Goal: Obtain resource: Obtain resource

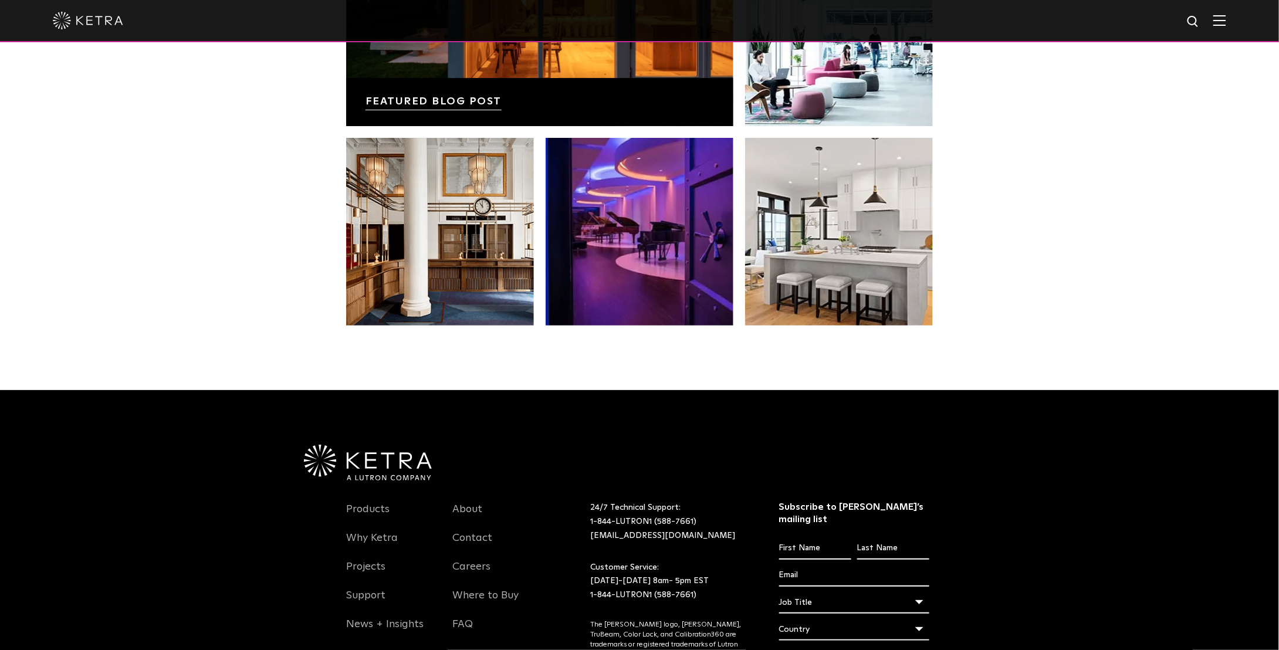
scroll to position [2291, 0]
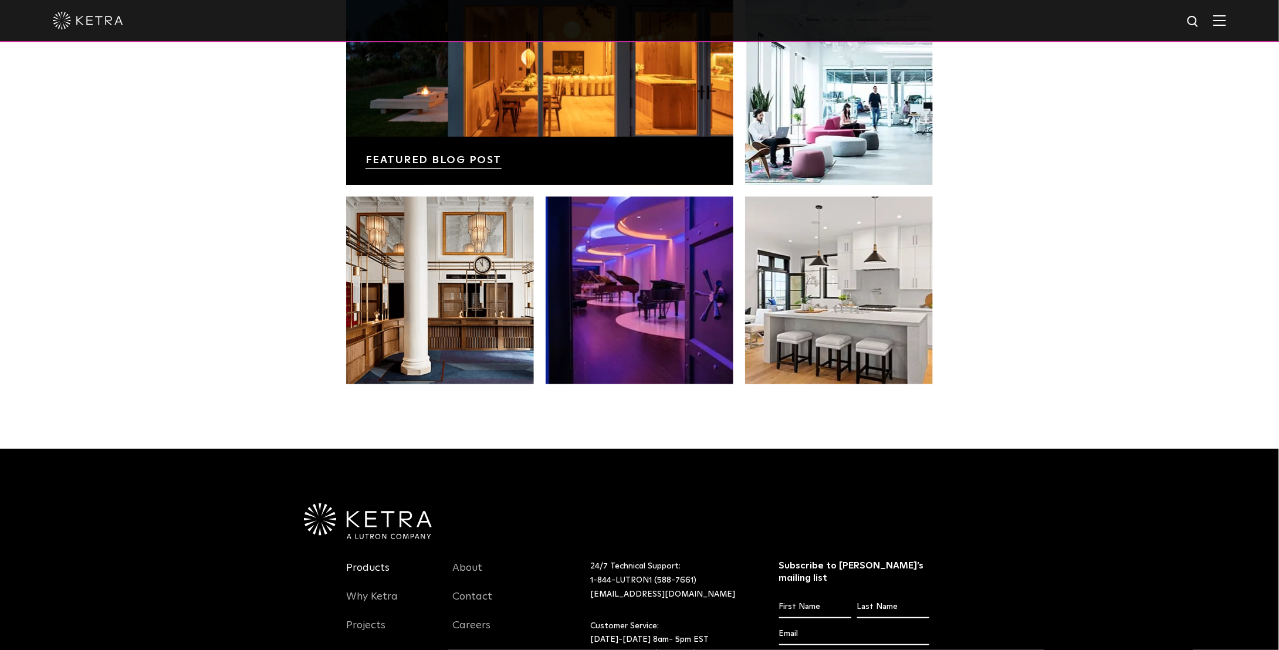
click at [381, 567] on link "Products" at bounding box center [367, 574] width 43 height 27
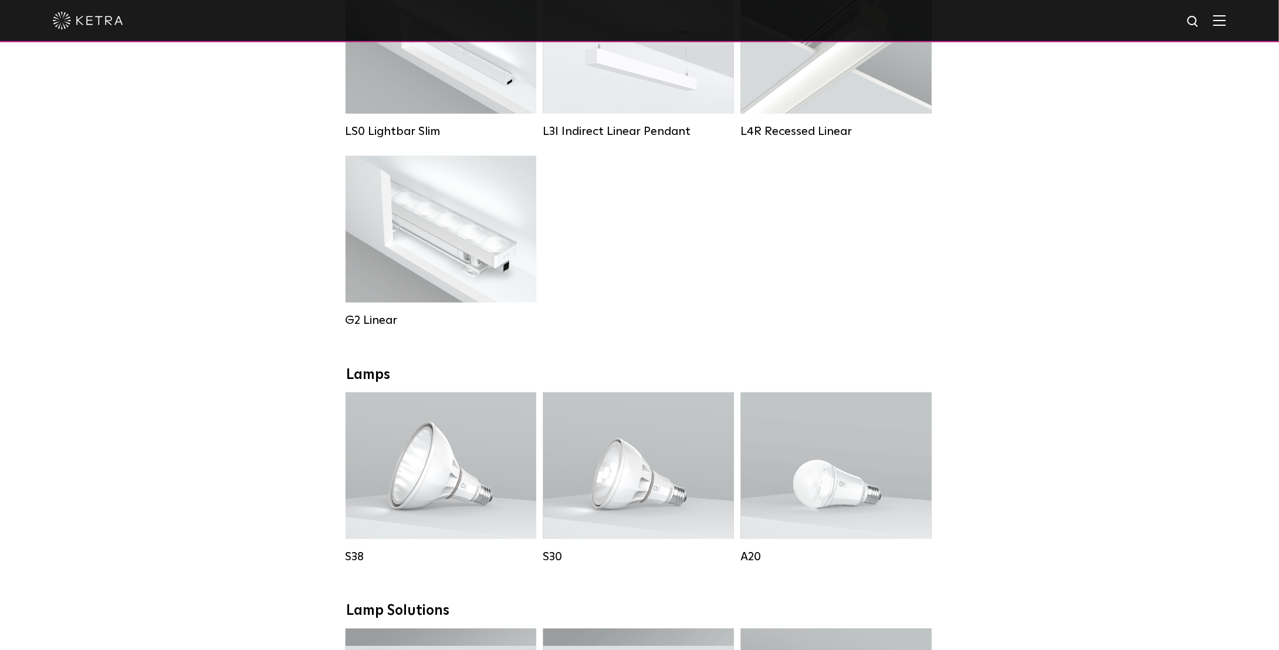
scroll to position [469, 0]
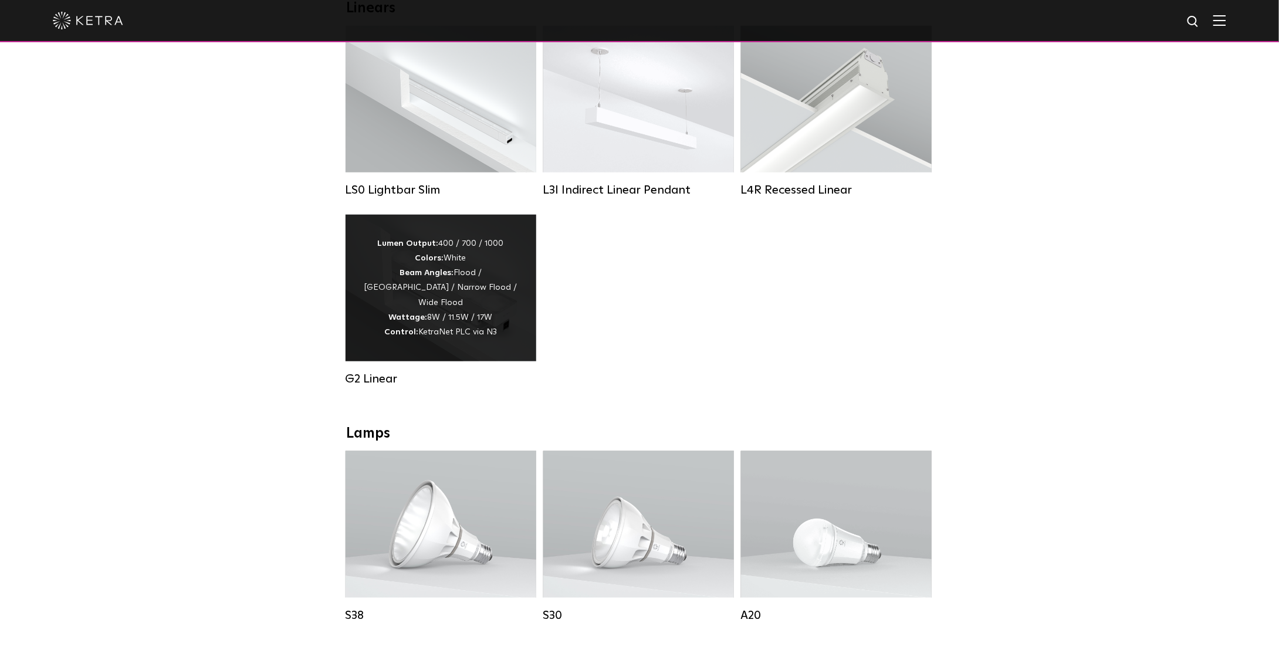
click at [502, 259] on div "Lumen Output: 400 / 700 / 1000 Colors: White Beam Angles: Flood / Graze / Narro…" at bounding box center [440, 287] width 155 height 103
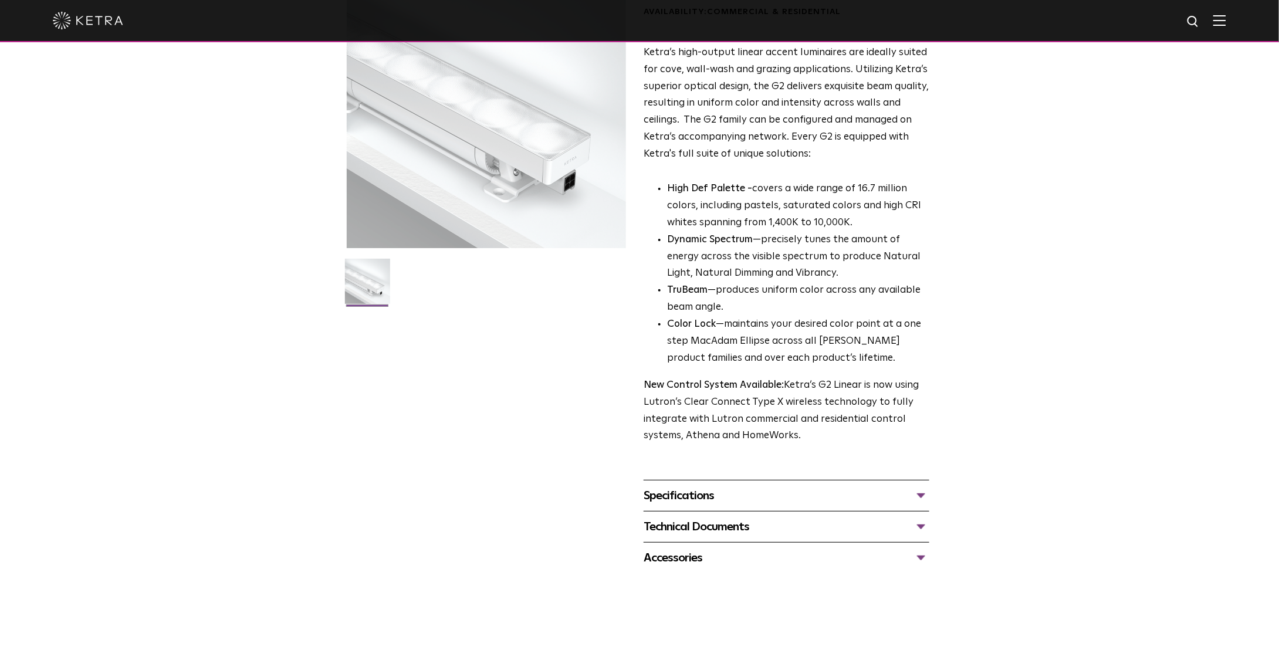
scroll to position [176, 0]
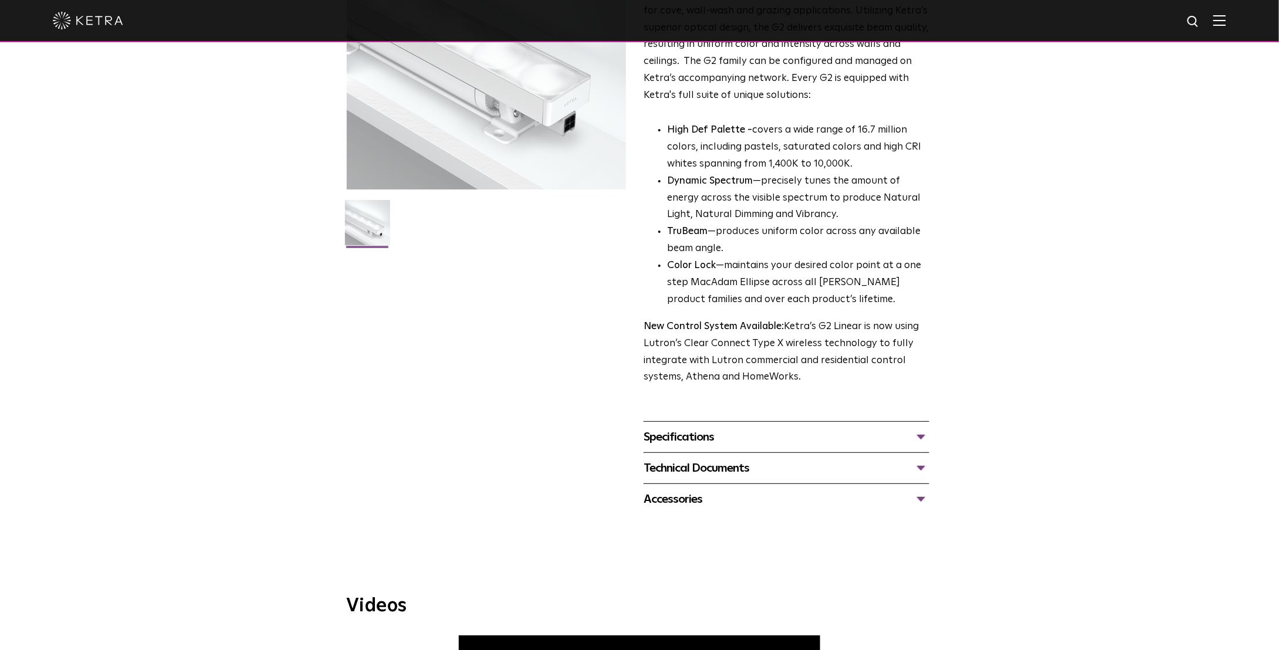
click at [703, 436] on div "Specifications" at bounding box center [787, 437] width 286 height 19
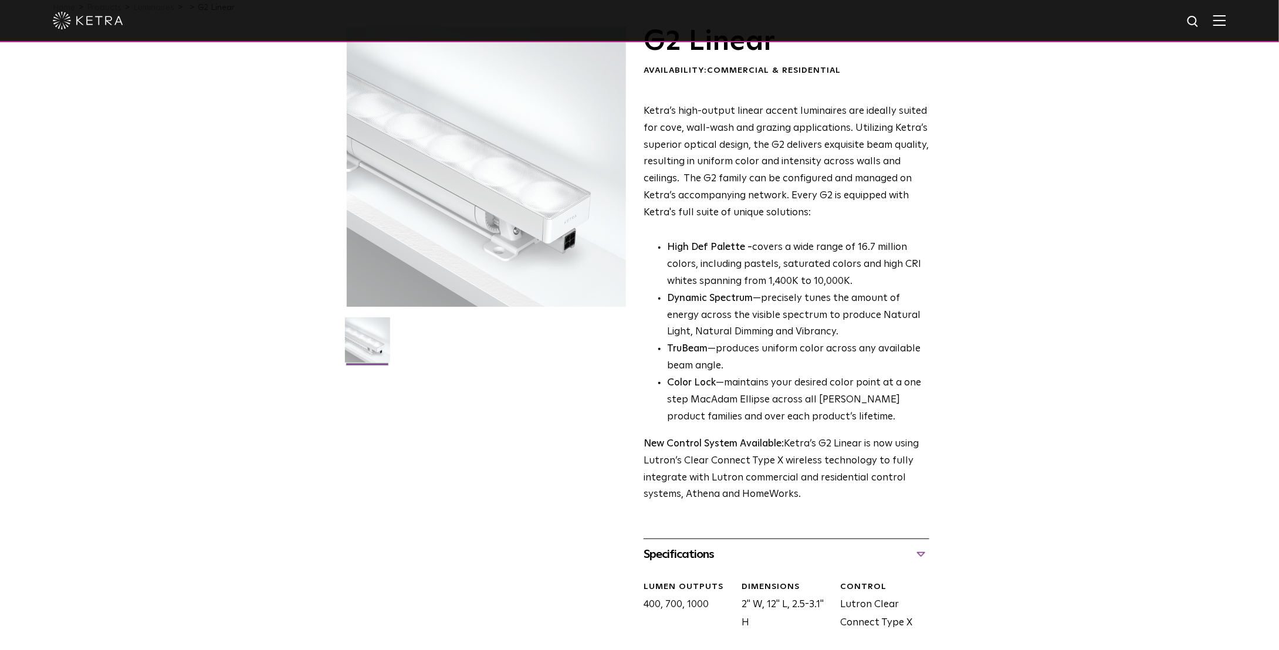
scroll to position [0, 0]
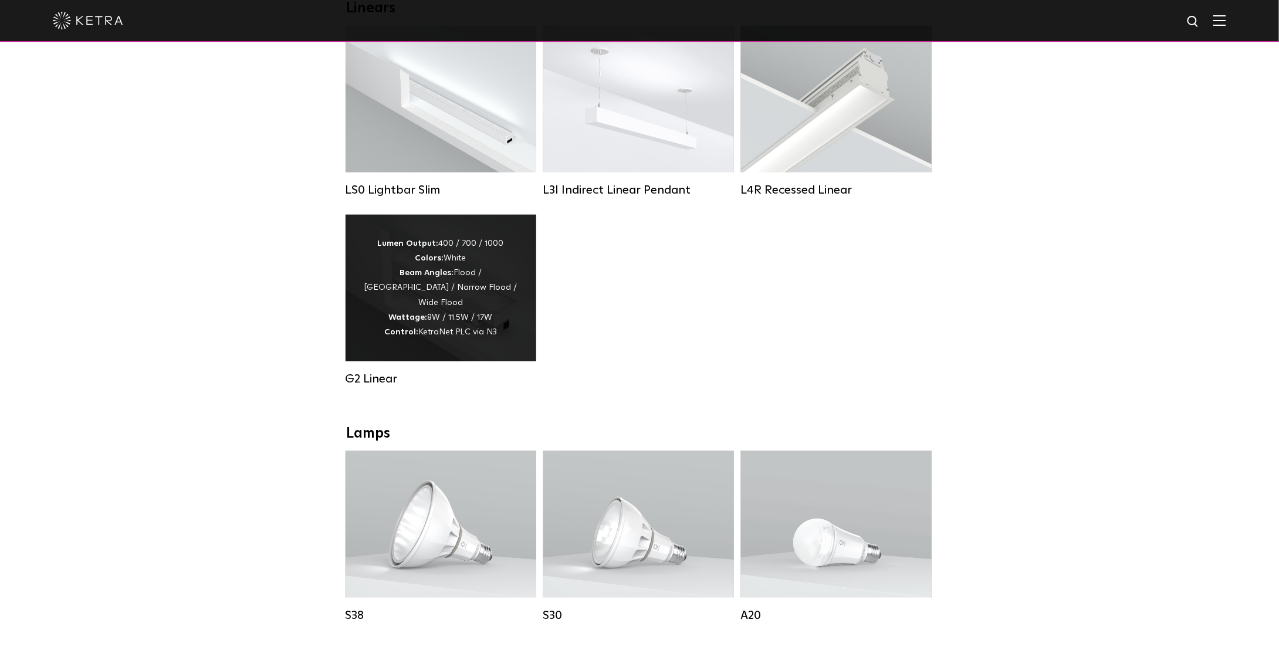
scroll to position [352, 0]
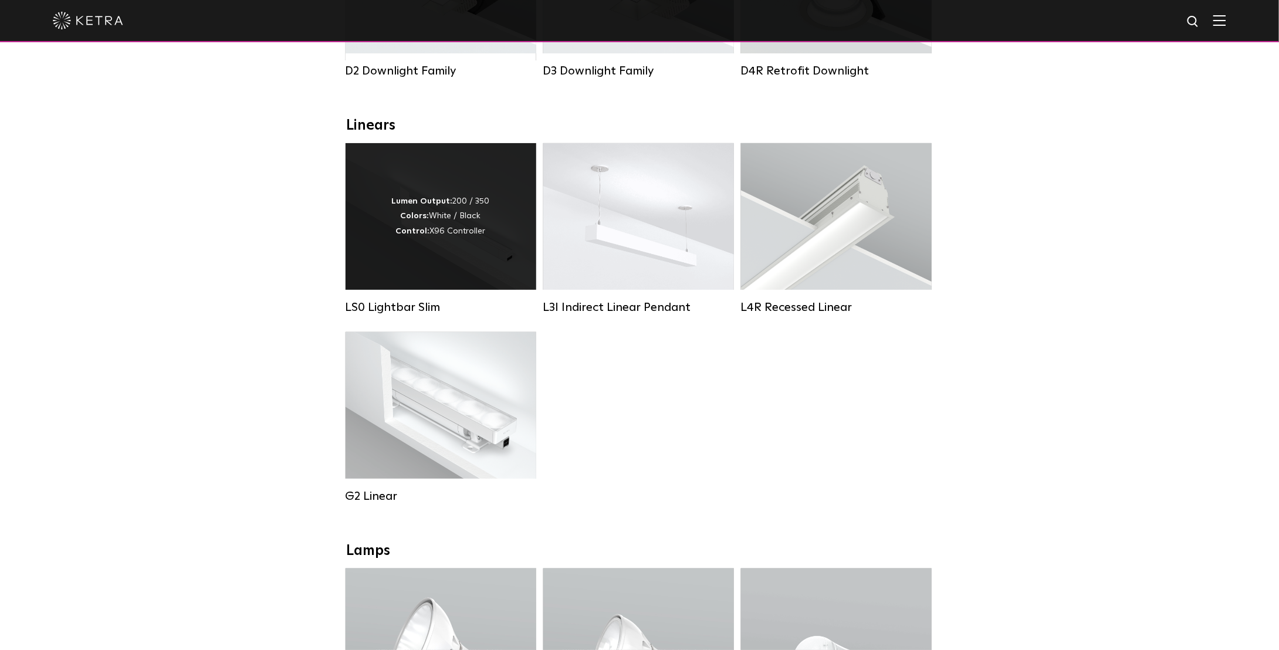
click at [484, 239] on div "Lumen Output: 200 / 350 Colors: White / Black Control: X96 Controller" at bounding box center [441, 216] width 98 height 45
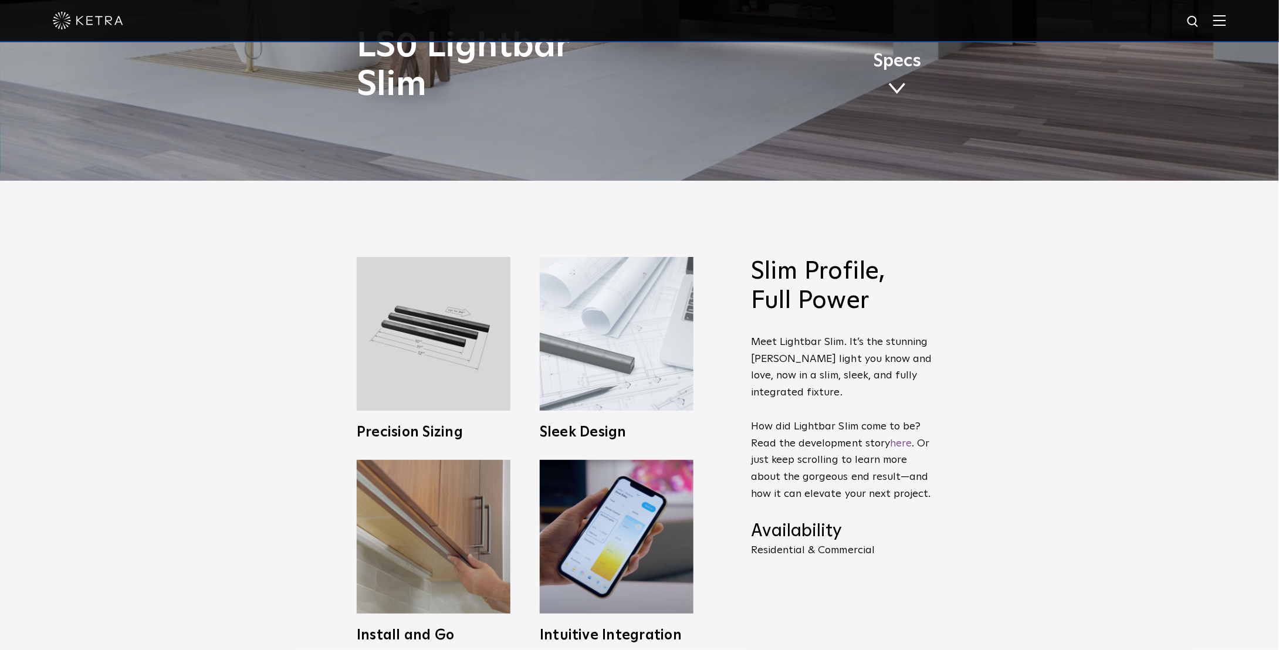
scroll to position [411, 0]
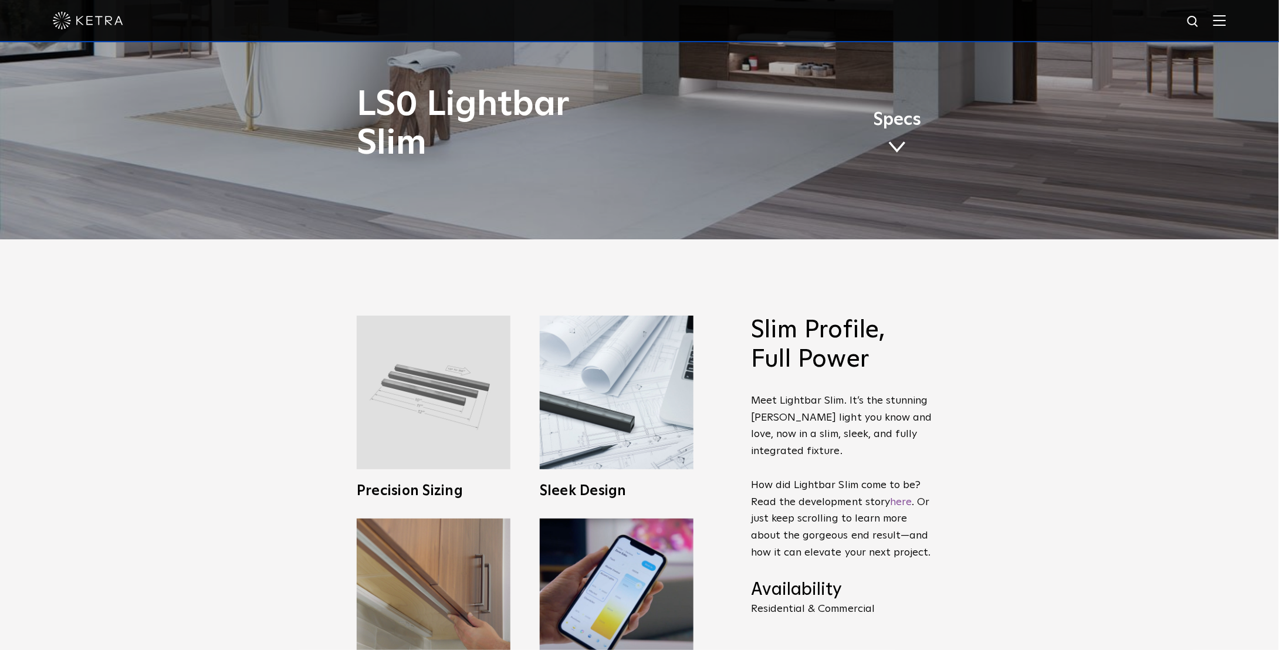
click at [469, 438] on img at bounding box center [434, 393] width 154 height 154
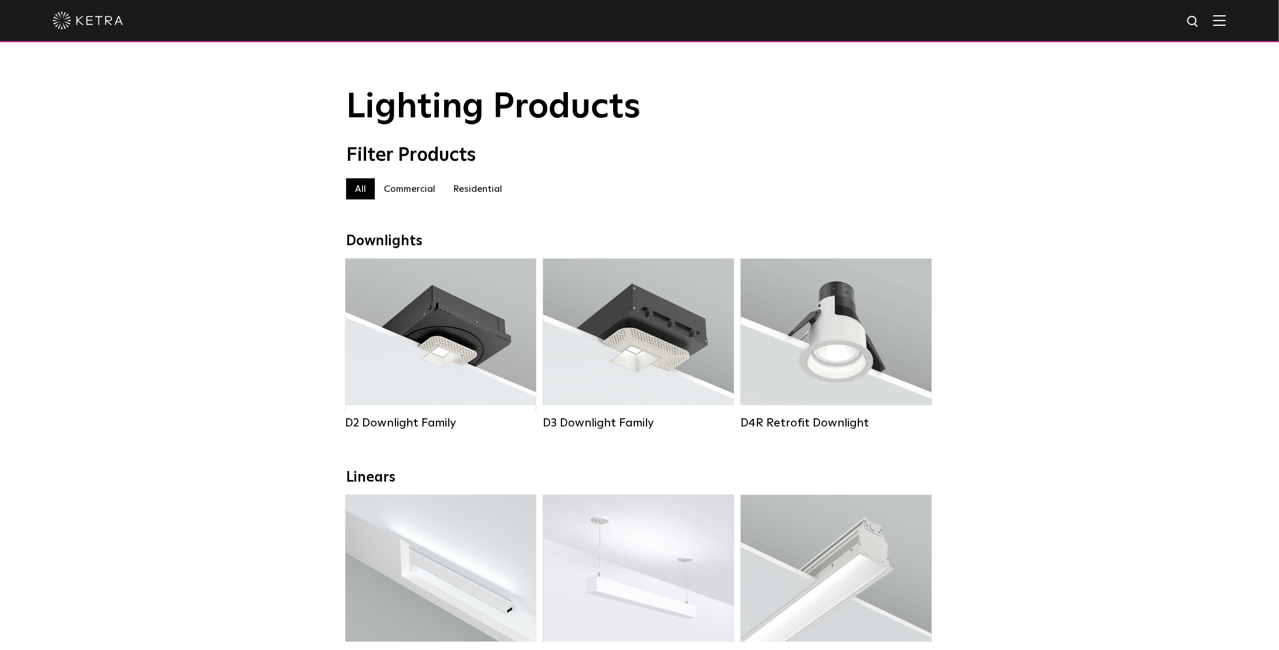
click at [410, 187] on label "Commercial" at bounding box center [409, 188] width 69 height 21
click at [360, 191] on label "All" at bounding box center [360, 188] width 29 height 21
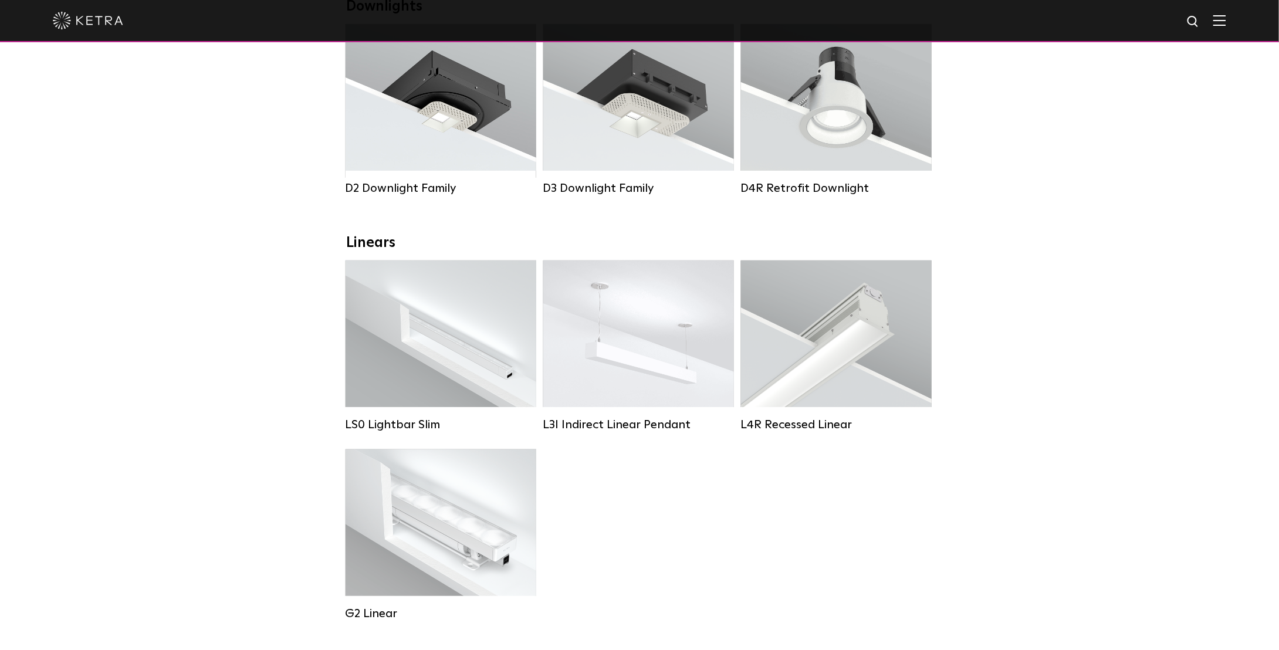
scroll to position [293, 0]
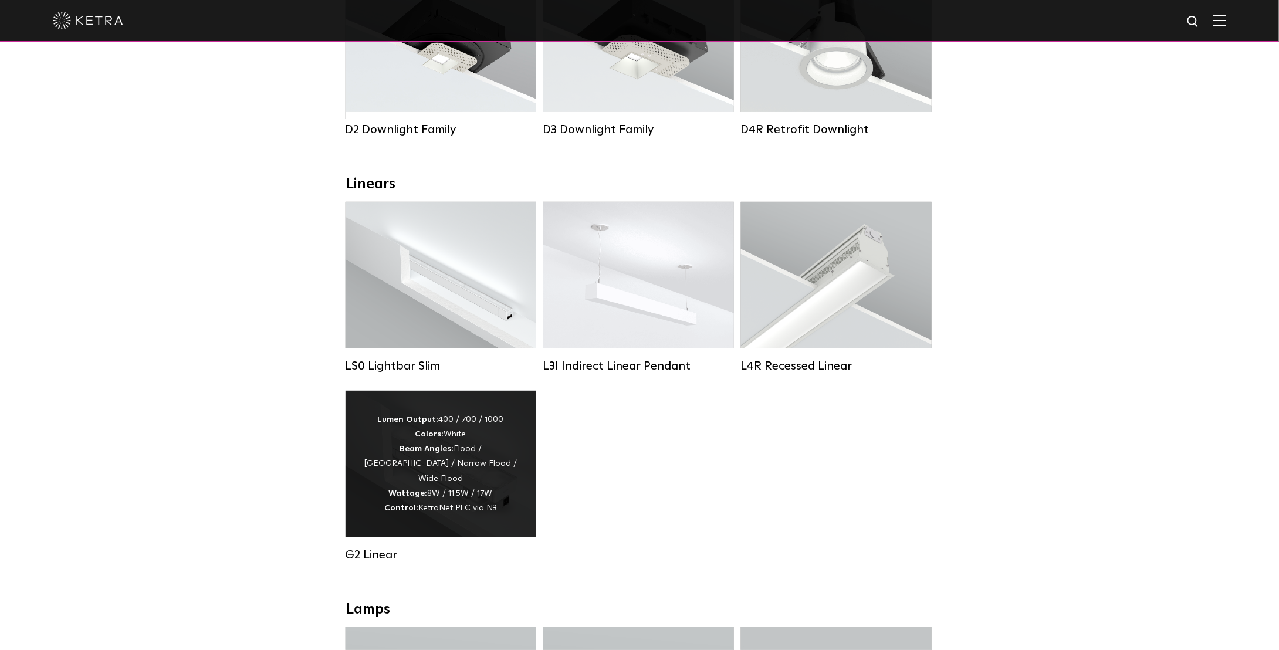
click at [500, 461] on div "Lumen Output: 400 / 700 / 1000 Colors: White Beam Angles: Flood / Graze / Narro…" at bounding box center [440, 463] width 155 height 103
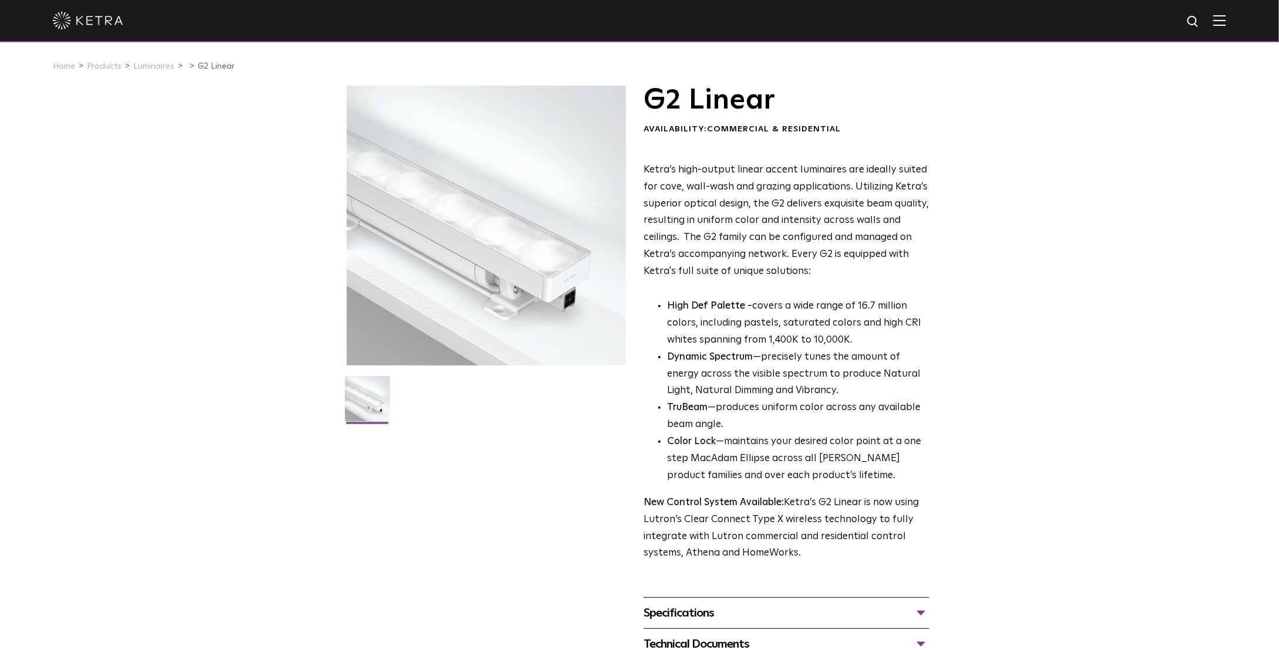
scroll to position [117, 0]
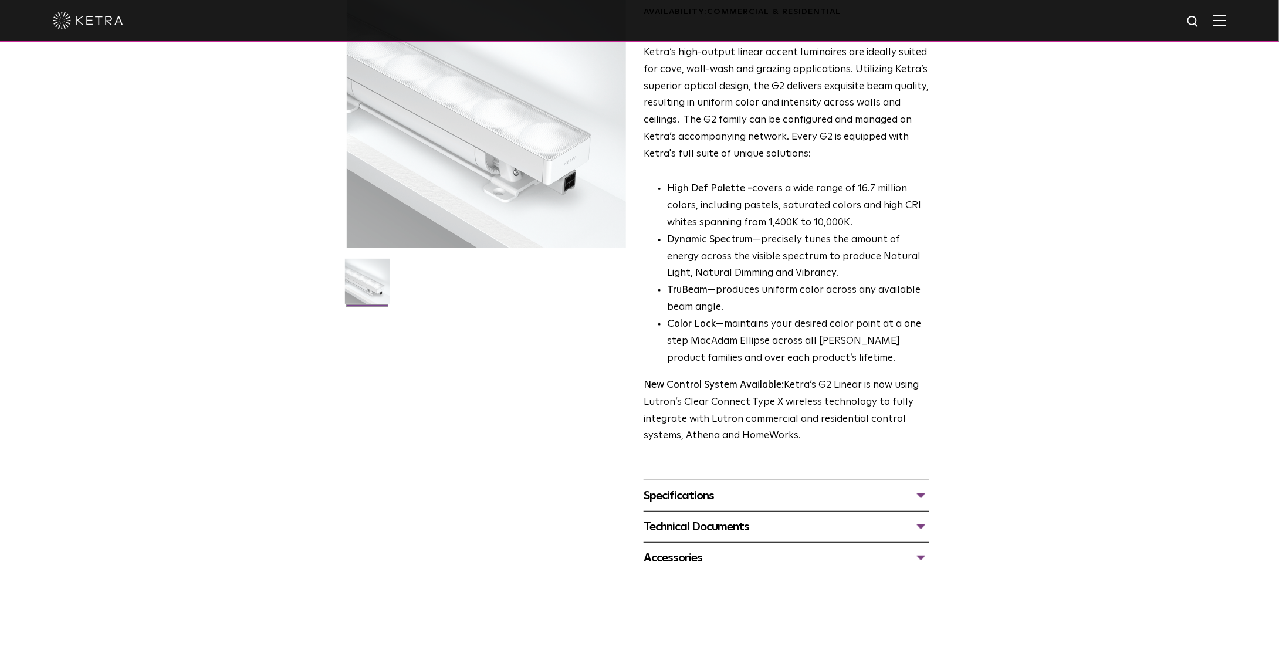
click at [920, 529] on div "Technical Documents" at bounding box center [787, 526] width 286 height 19
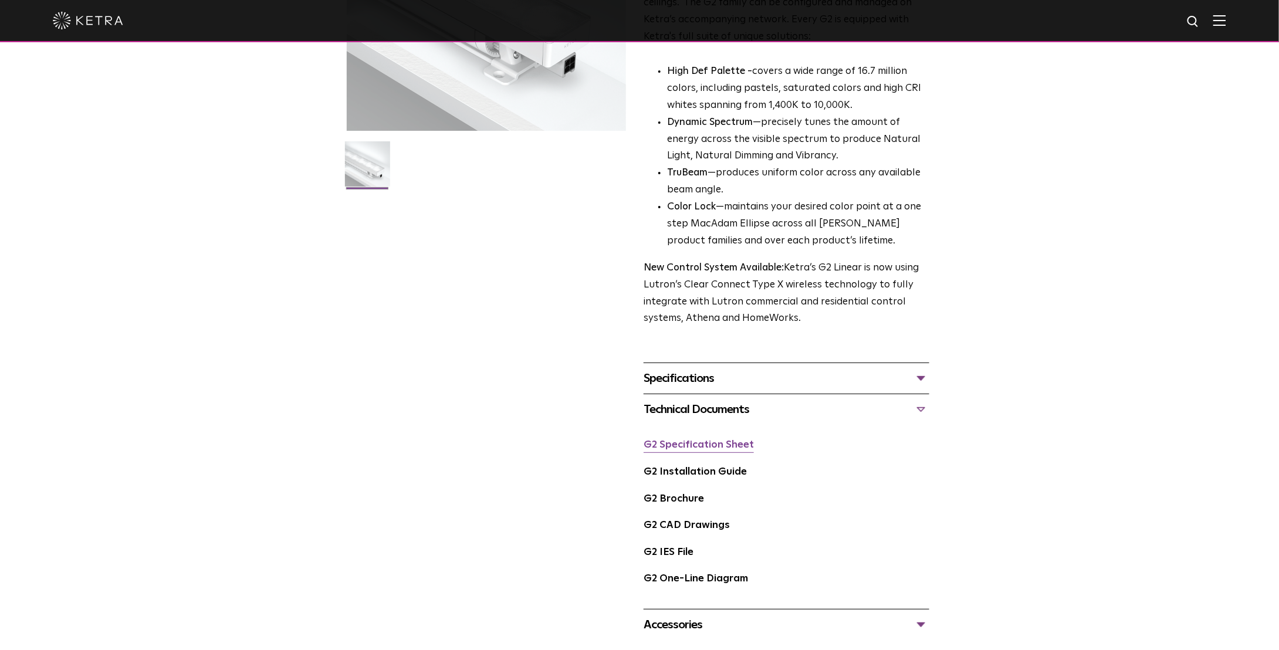
click at [729, 449] on link "G2 Specification Sheet" at bounding box center [699, 445] width 110 height 10
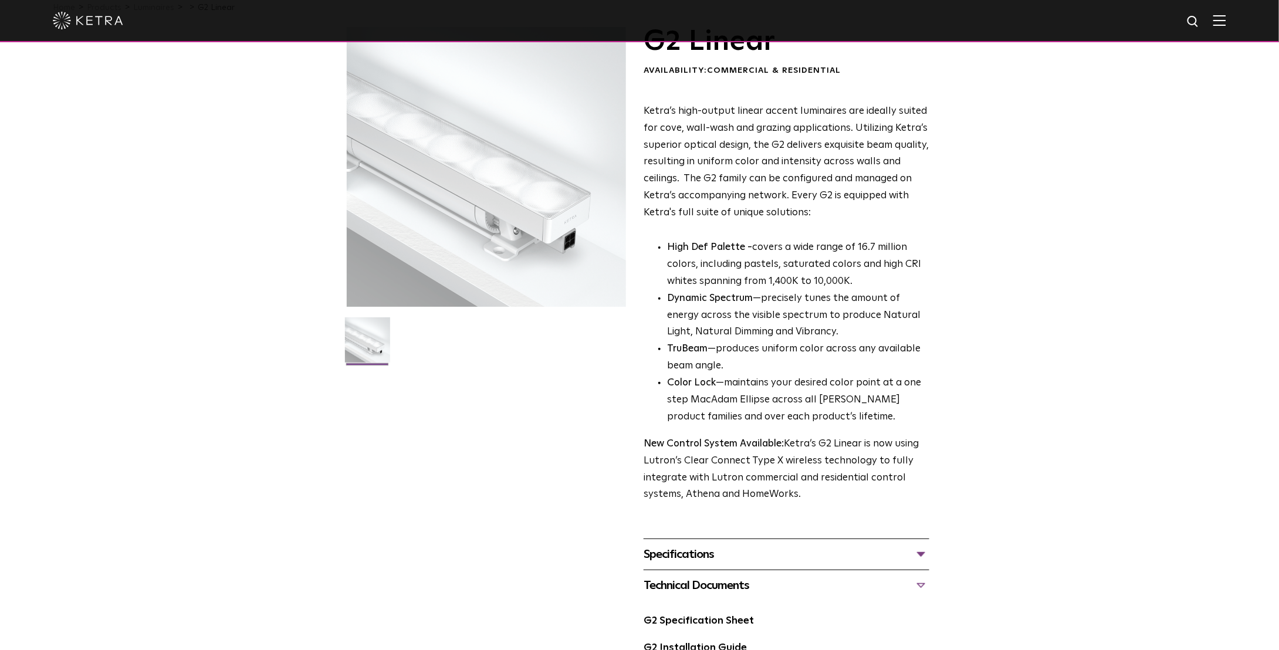
scroll to position [0, 0]
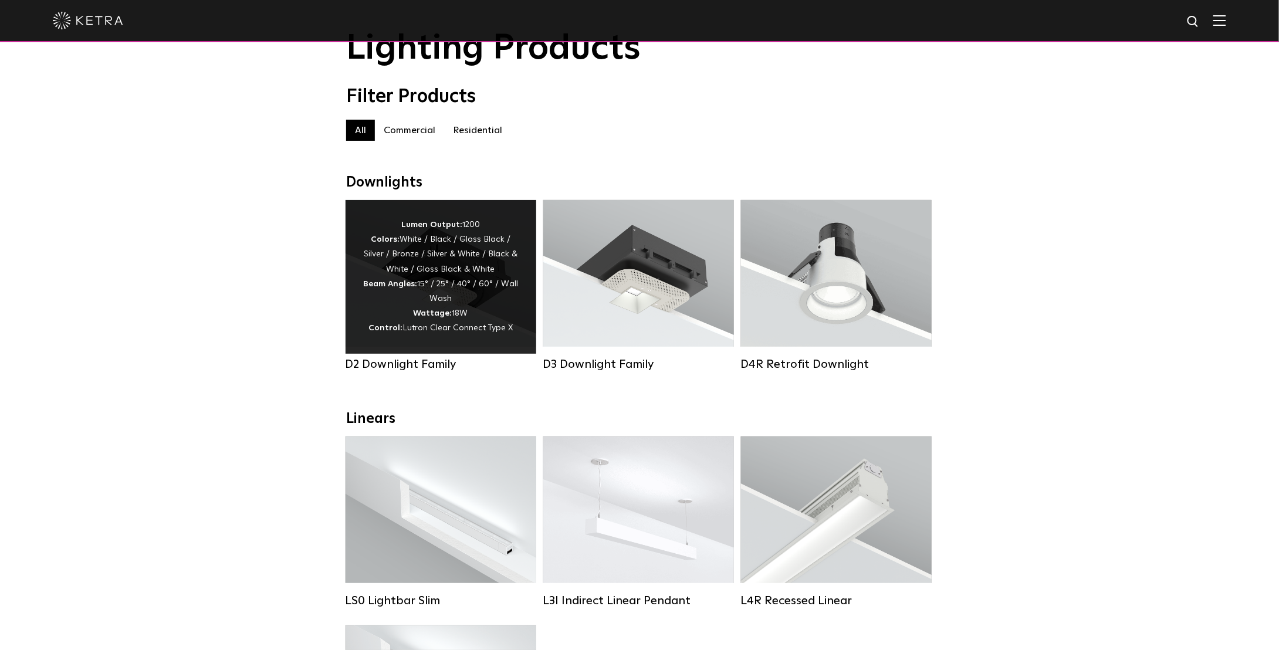
scroll to position [117, 0]
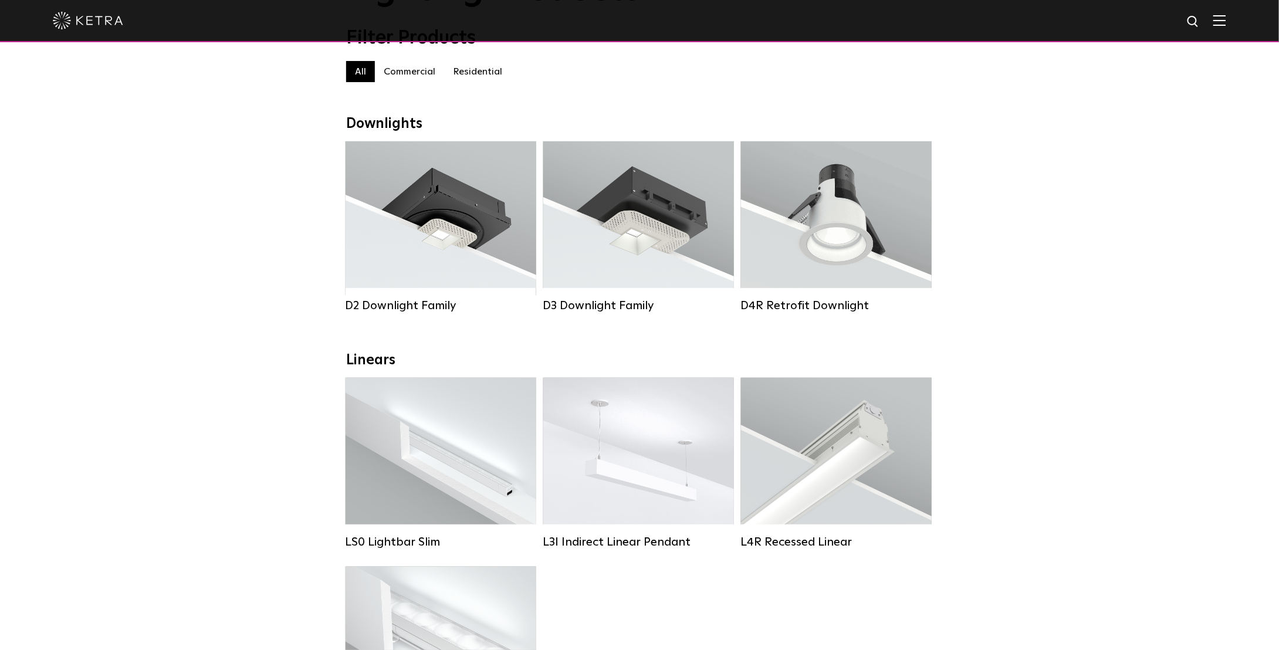
click at [491, 82] on label "Residential" at bounding box center [477, 71] width 67 height 21
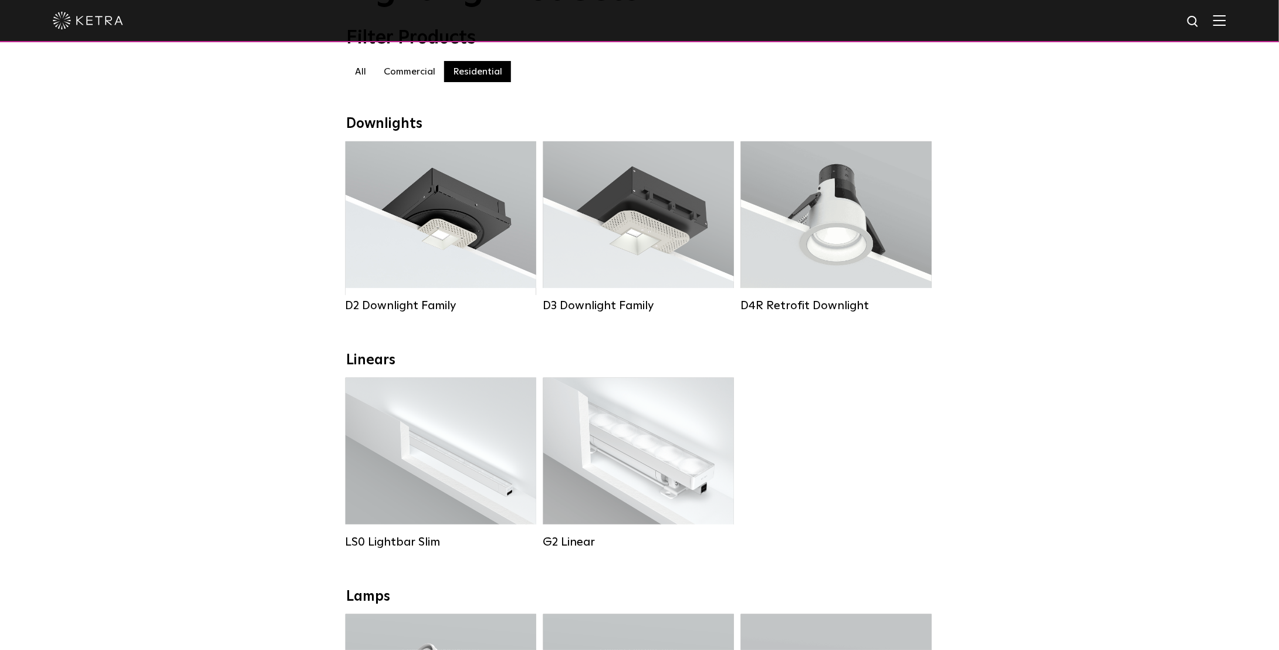
click at [430, 77] on label "Commercial" at bounding box center [409, 71] width 69 height 21
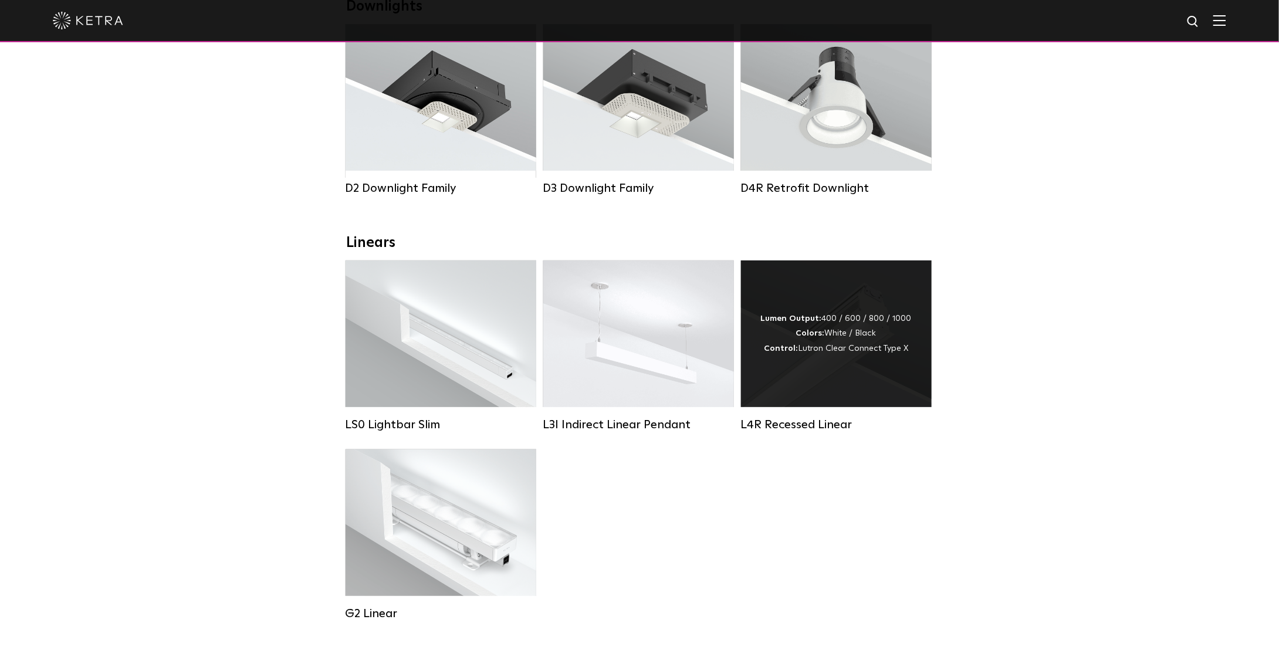
scroll to position [293, 0]
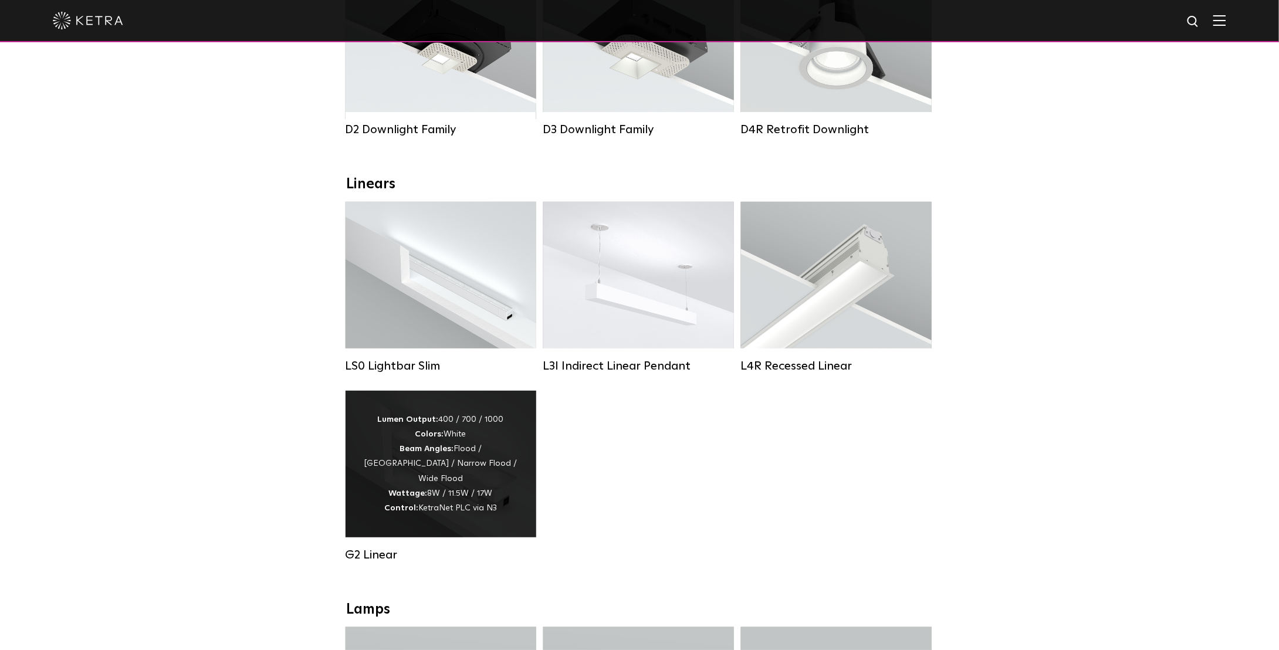
click at [496, 511] on div "Lumen Output: 400 / 700 / 1000 Colors: White Beam Angles: Flood / Graze / Narro…" at bounding box center [440, 463] width 155 height 103
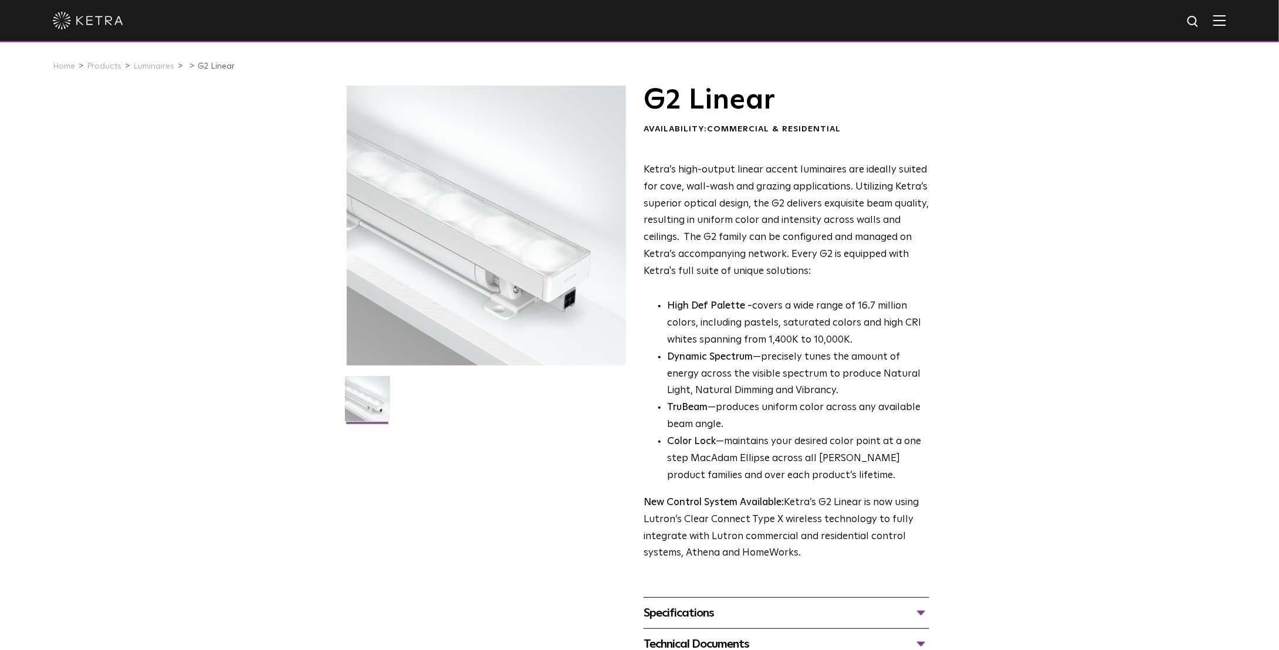
scroll to position [176, 0]
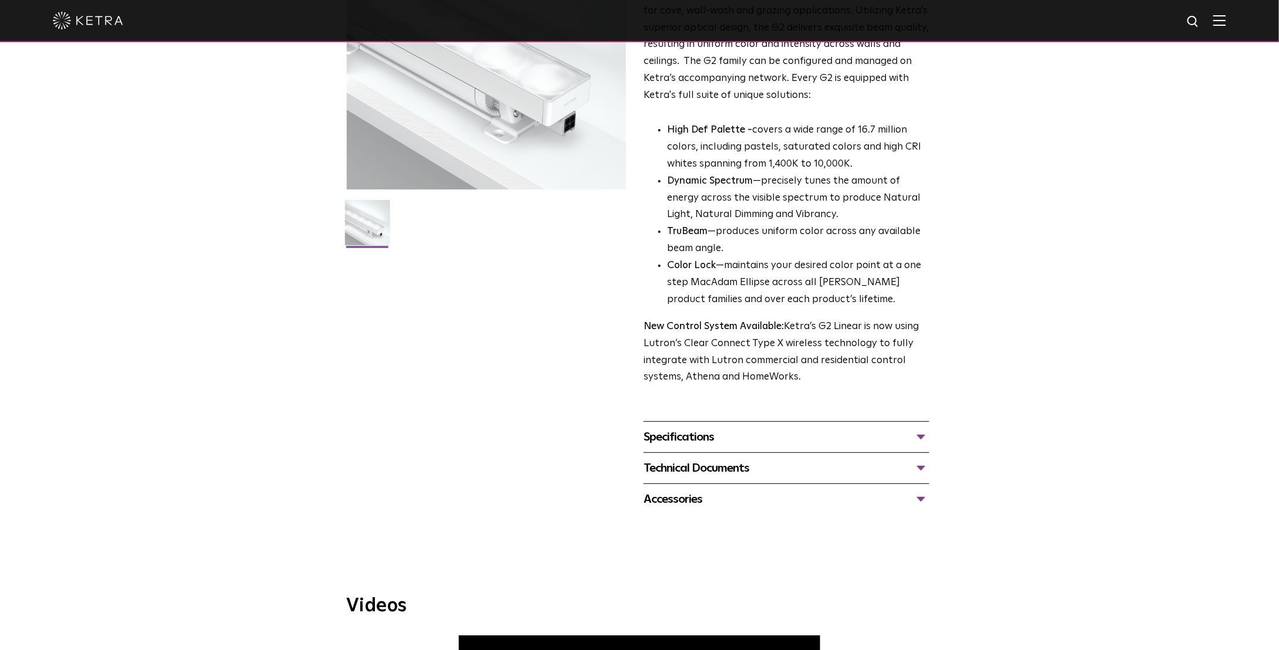
click at [919, 439] on div "Specifications" at bounding box center [787, 437] width 286 height 19
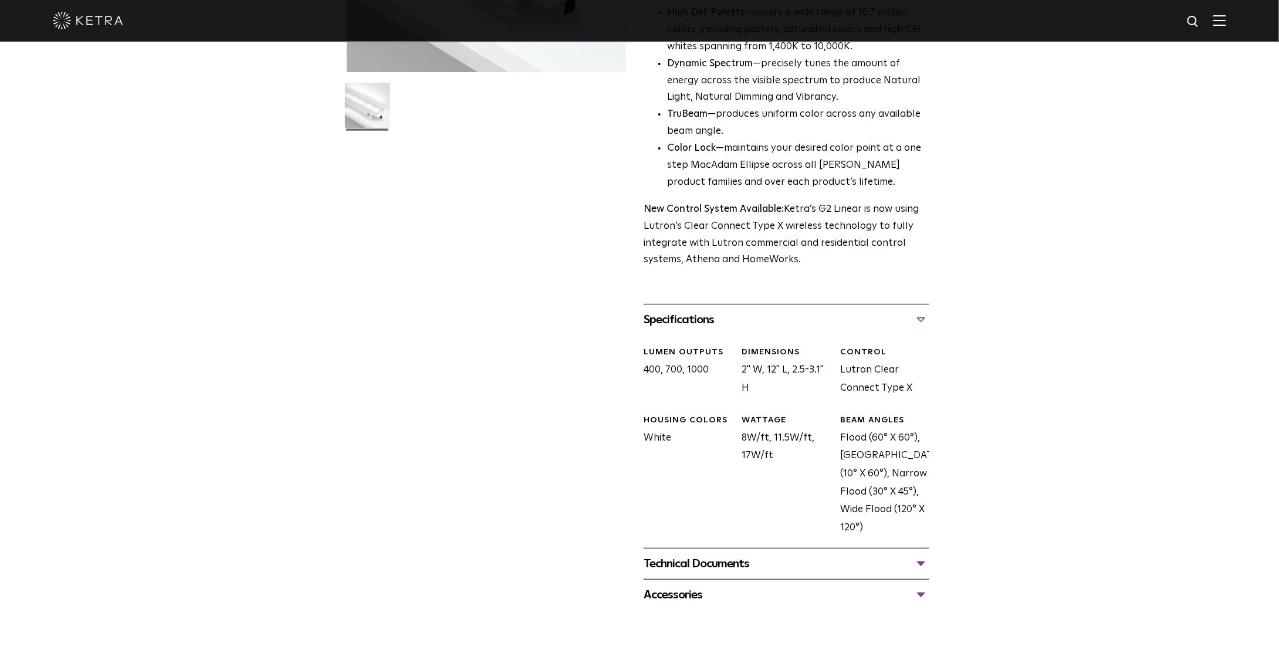
scroll to position [352, 0]
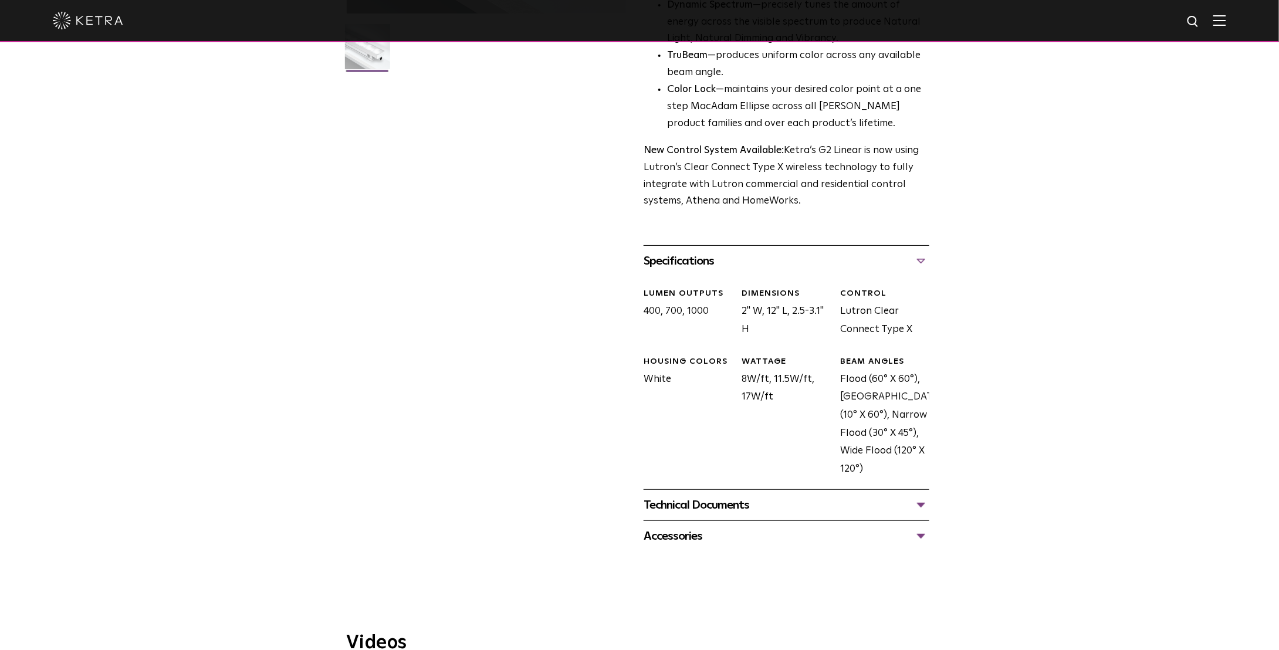
click at [754, 508] on div "Technical Documents" at bounding box center [787, 505] width 286 height 19
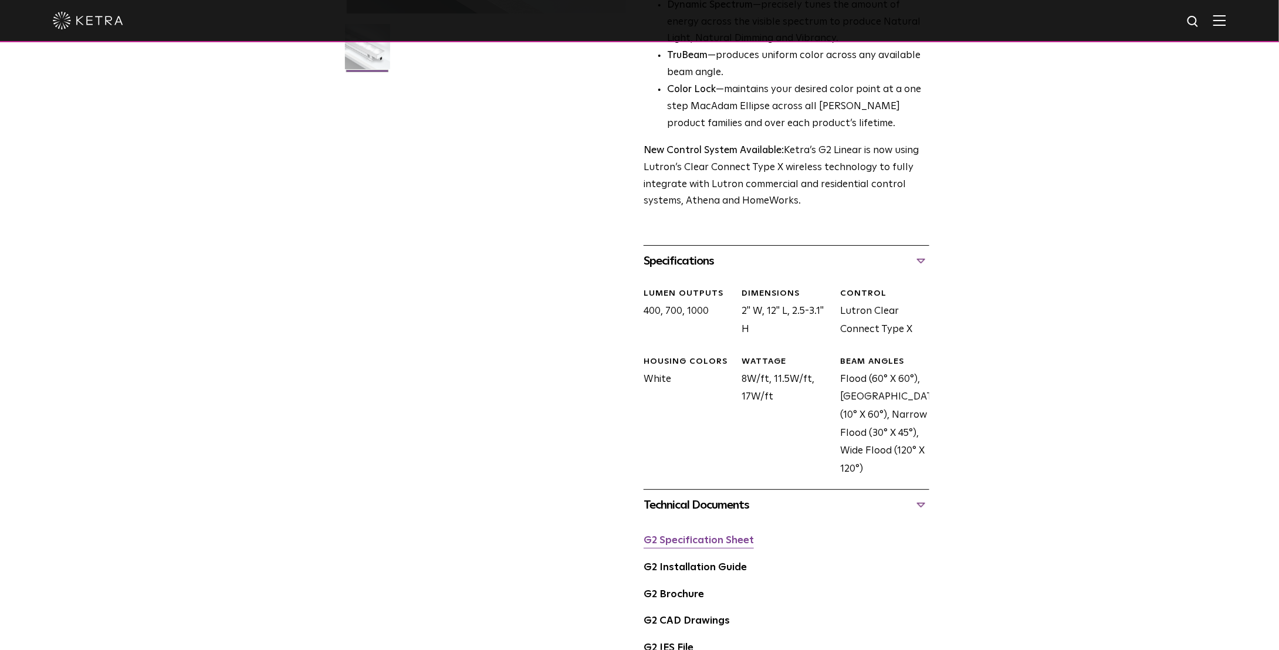
click at [733, 544] on link "G2 Specification Sheet" at bounding box center [699, 541] width 110 height 10
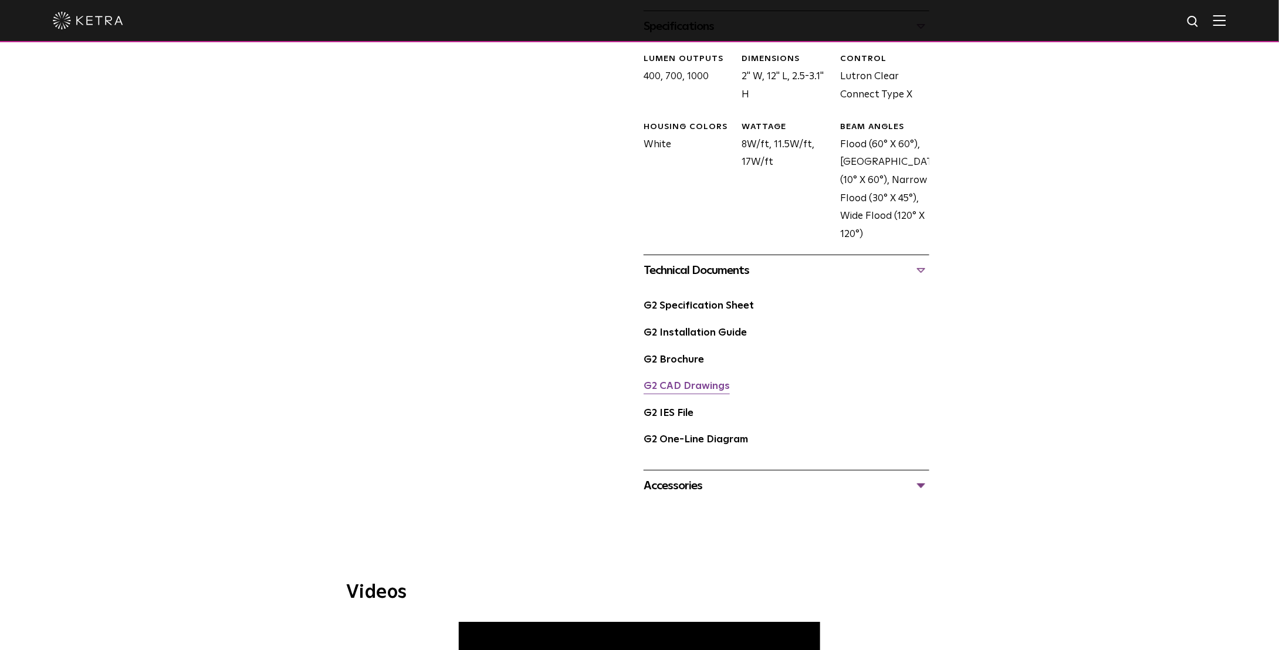
click at [691, 384] on link "G2 CAD Drawings" at bounding box center [687, 386] width 86 height 10
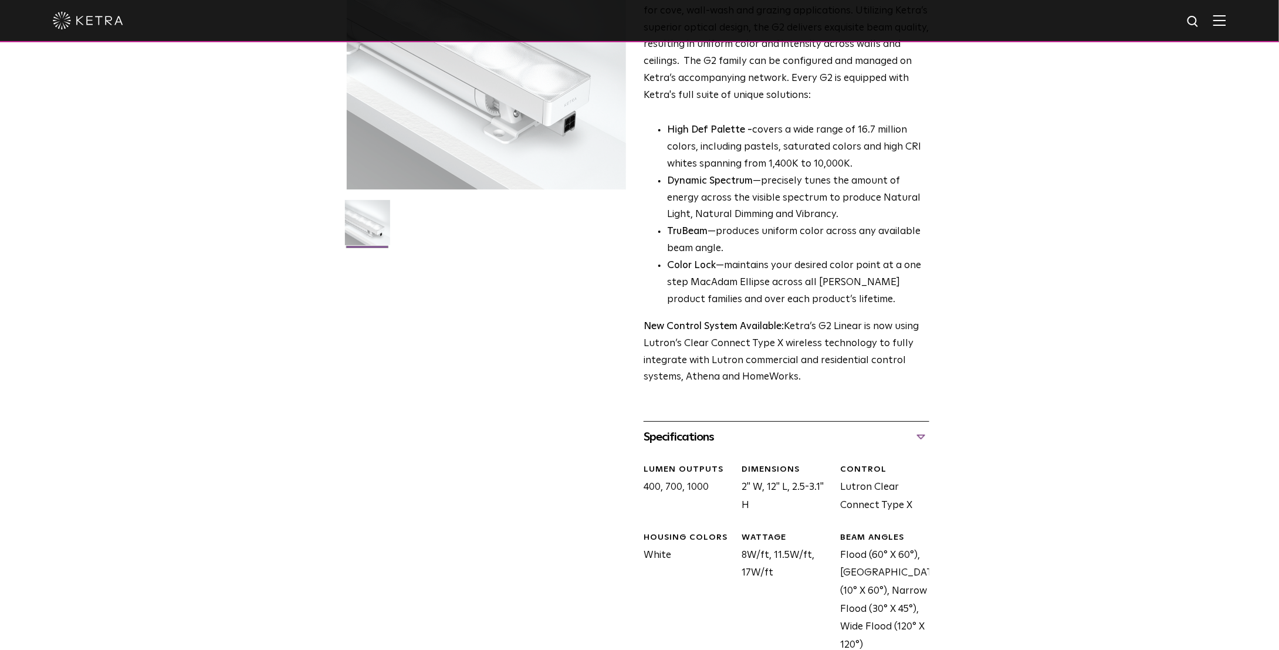
scroll to position [0, 0]
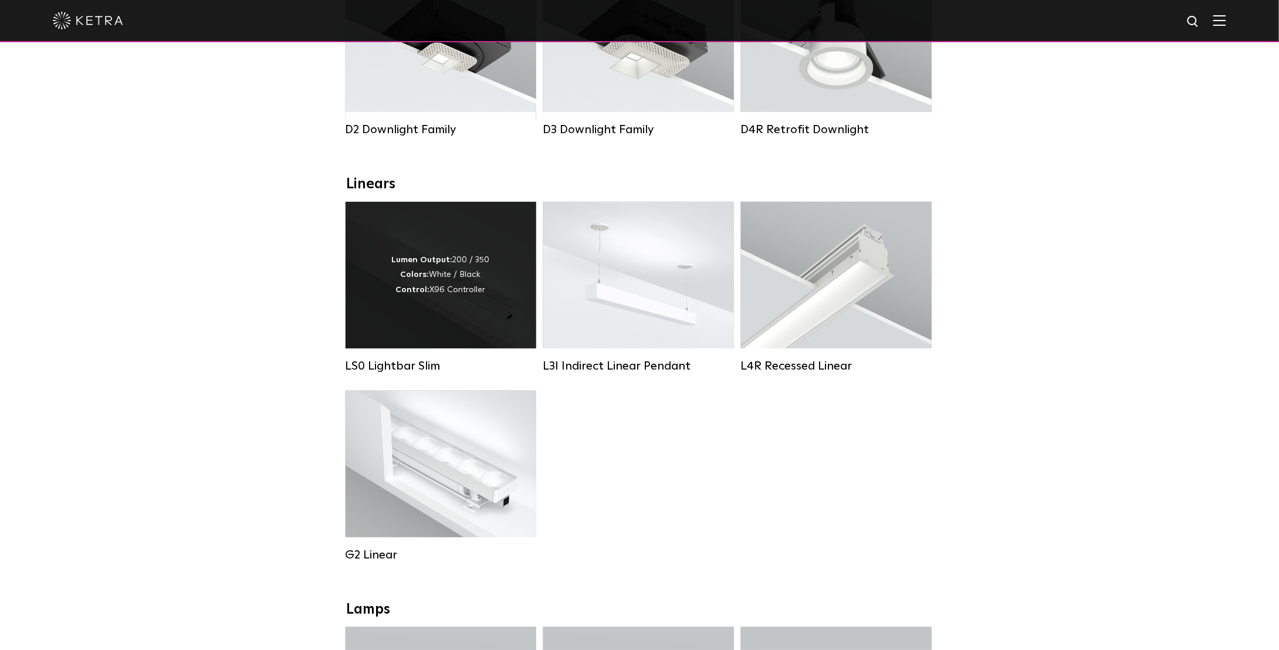
click at [496, 292] on div "Lumen Output: 200 / 350 Colors: White / Black Control: X96 Controller" at bounding box center [441, 275] width 191 height 147
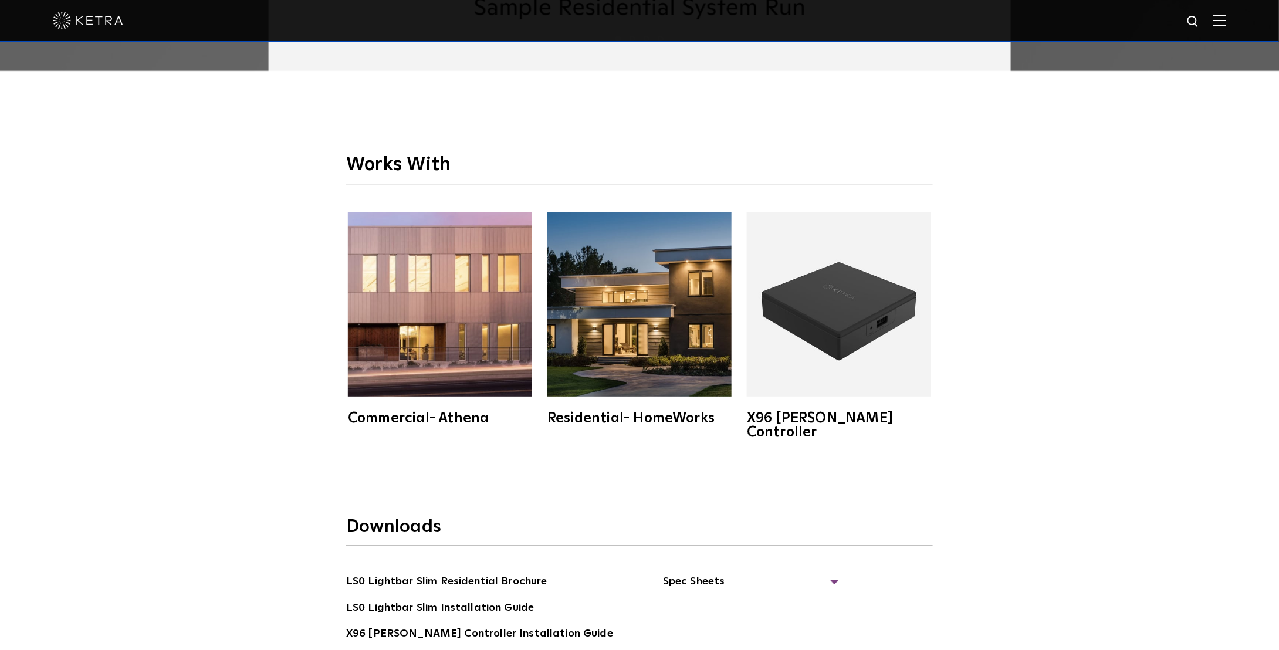
scroll to position [2406, 0]
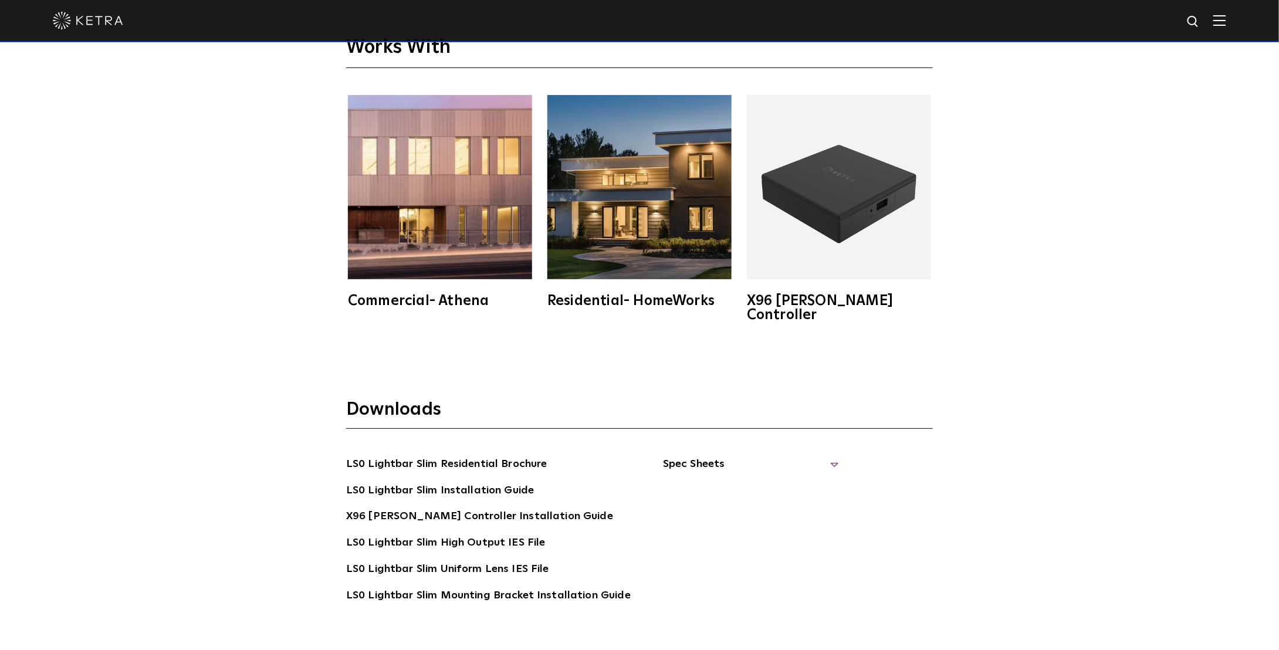
click at [824, 456] on span "Spec Sheets" at bounding box center [751, 469] width 176 height 26
click at [770, 482] on link "LS0 Lightbar Slim Spec Sheet" at bounding box center [753, 491] width 151 height 19
